Goal: Task Accomplishment & Management: Complete application form

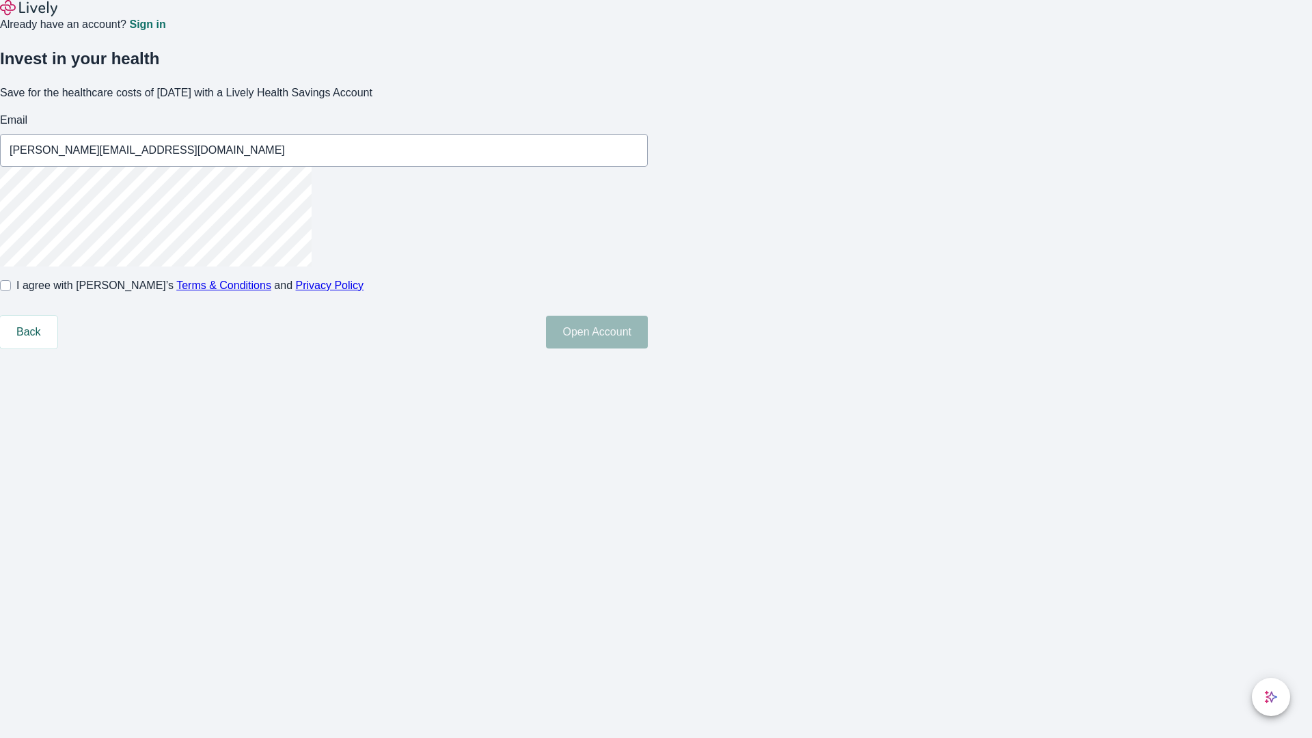
click at [11, 291] on input "I agree with Lively’s Terms & Conditions and Privacy Policy" at bounding box center [5, 285] width 11 height 11
checkbox input "true"
click at [648, 348] on button "Open Account" at bounding box center [597, 332] width 102 height 33
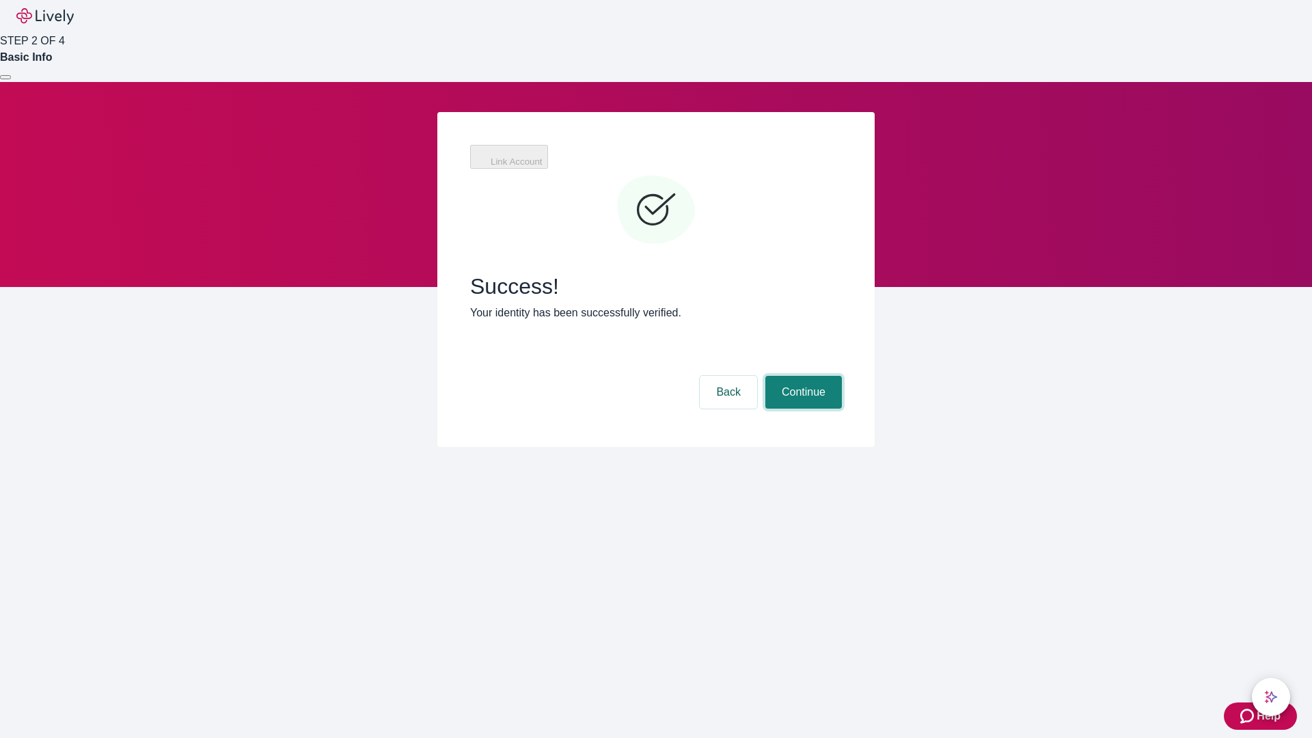
click at [801, 376] on button "Continue" at bounding box center [803, 392] width 77 height 33
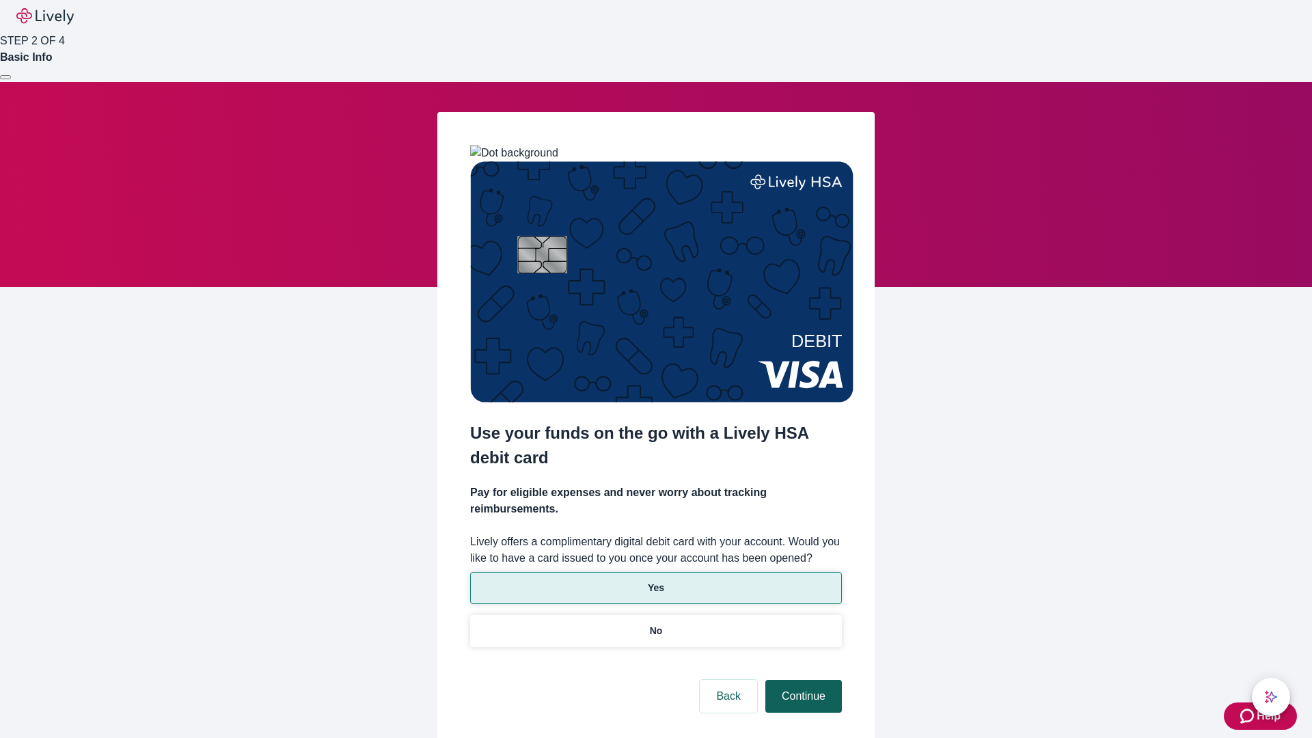
click at [655, 624] on p "No" at bounding box center [656, 631] width 13 height 14
click at [801, 680] on button "Continue" at bounding box center [803, 696] width 77 height 33
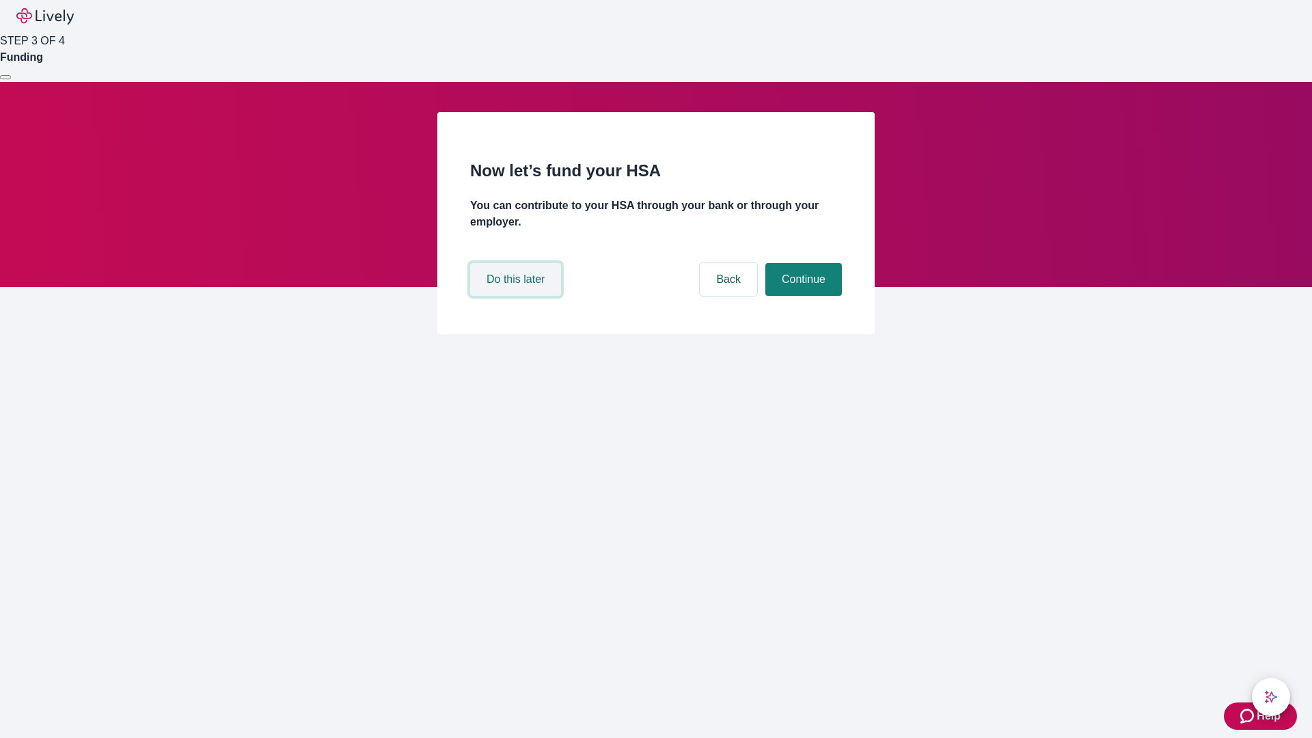
click at [517, 296] on button "Do this later" at bounding box center [515, 279] width 91 height 33
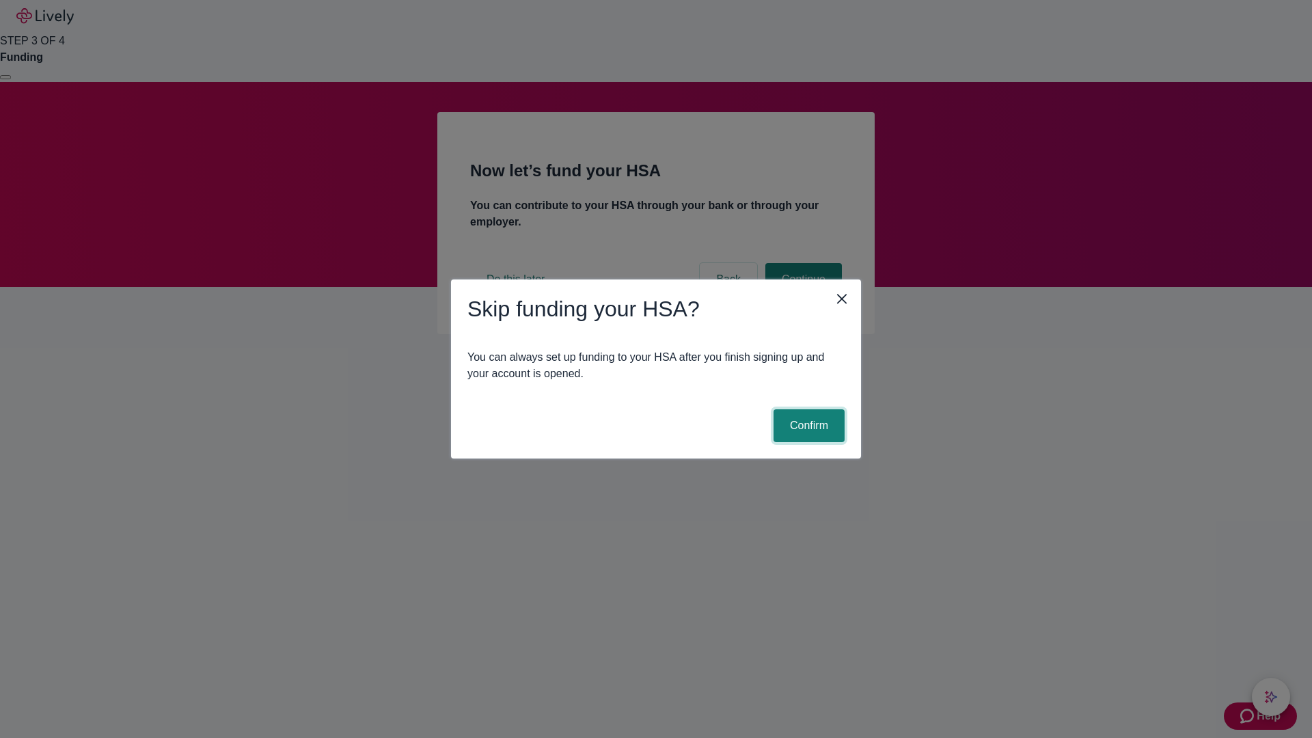
click at [807, 426] on button "Confirm" at bounding box center [808, 425] width 71 height 33
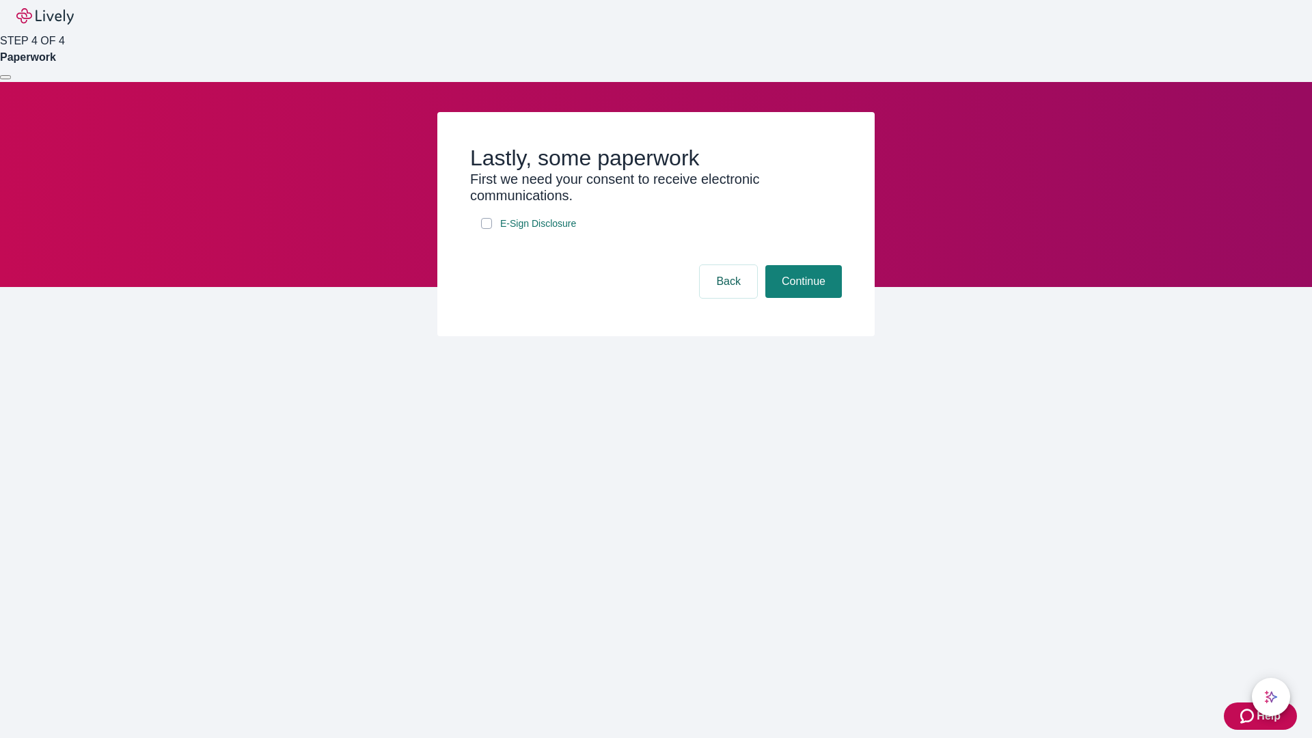
click at [486, 229] on input "E-Sign Disclosure" at bounding box center [486, 223] width 11 height 11
checkbox input "true"
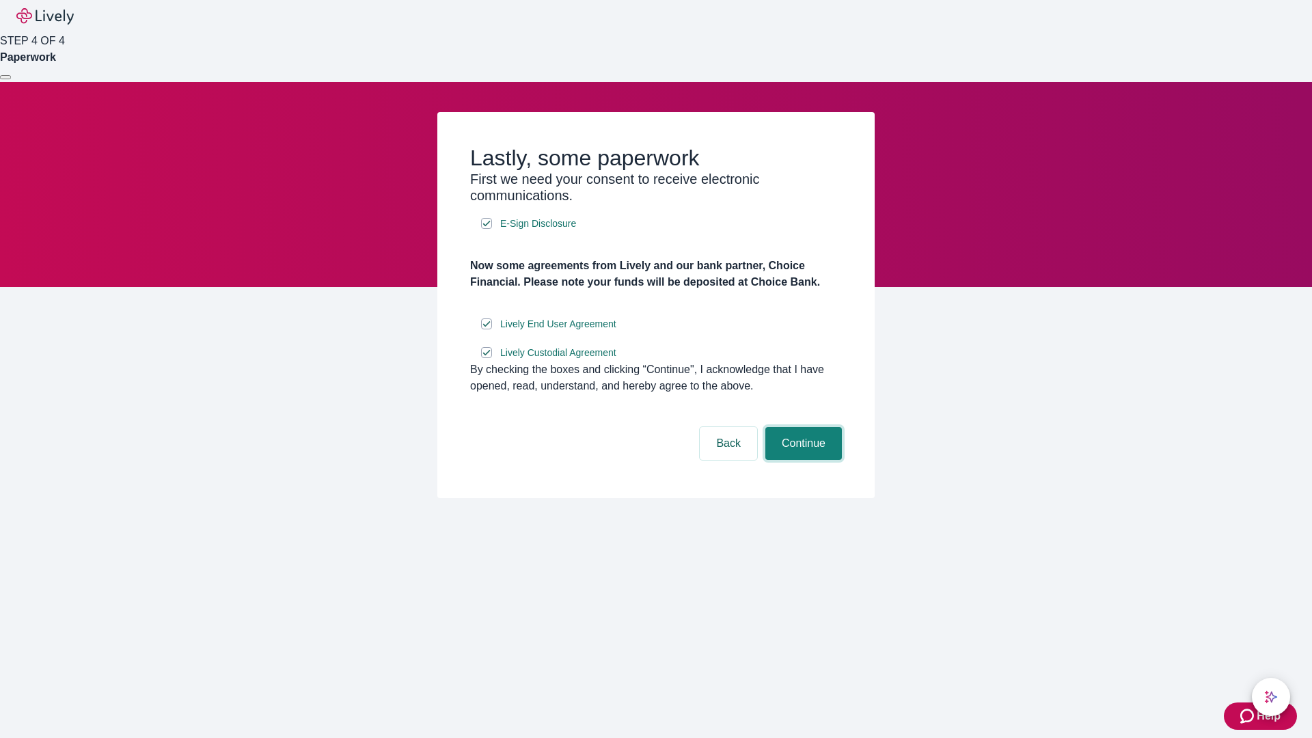
click at [801, 460] on button "Continue" at bounding box center [803, 443] width 77 height 33
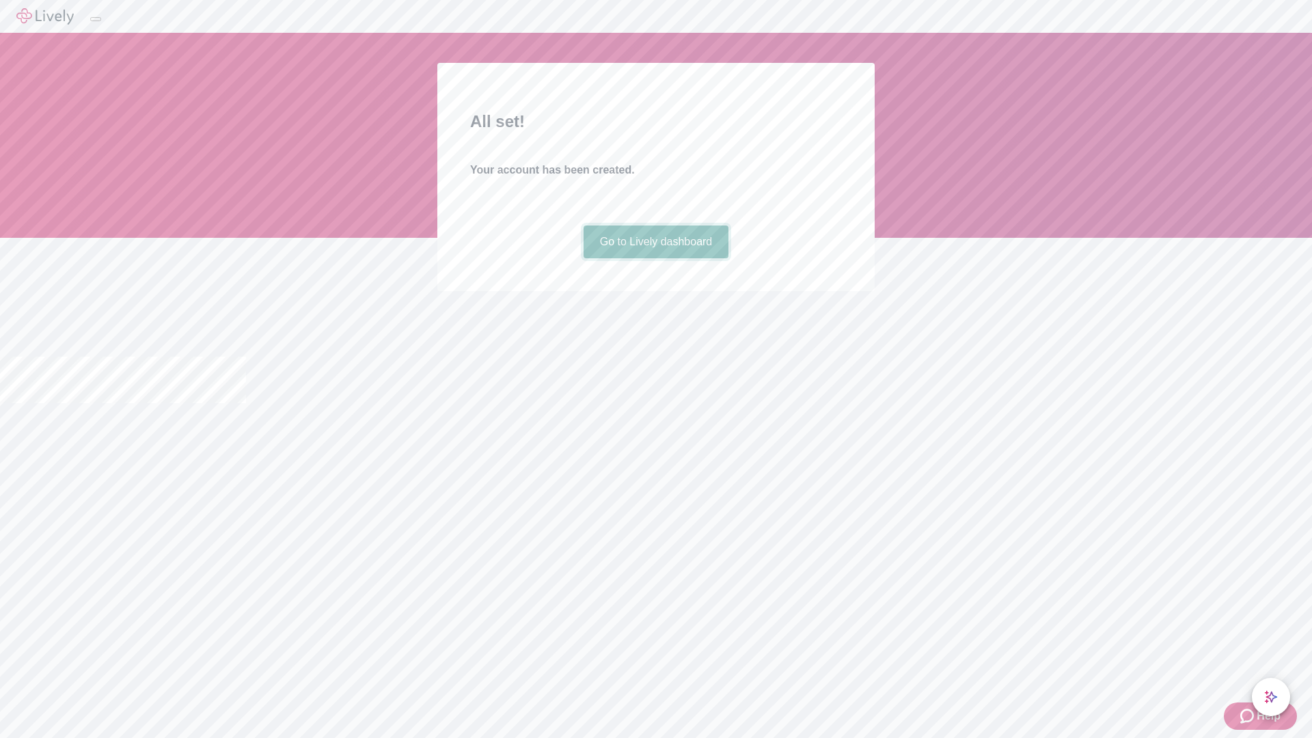
click at [655, 258] on link "Go to Lively dashboard" at bounding box center [656, 241] width 146 height 33
